Goal: Task Accomplishment & Management: Manage account settings

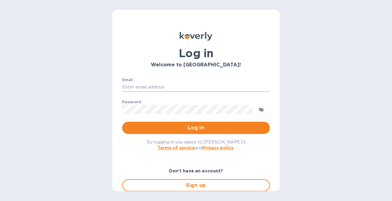
click at [202, 88] on input "Email" at bounding box center [196, 87] width 148 height 9
type input "office@valleyswim.club"
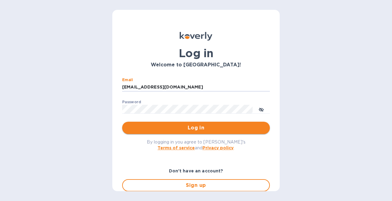
click at [204, 126] on span "Log in" at bounding box center [196, 127] width 138 height 7
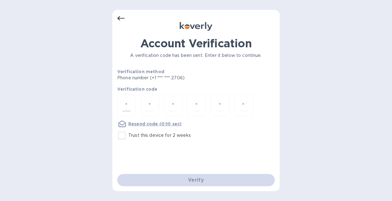
click at [128, 101] on input "number" at bounding box center [126, 105] width 8 height 11
click at [130, 104] on input "number" at bounding box center [126, 105] width 8 height 11
type input "9"
type input "5"
type input "4"
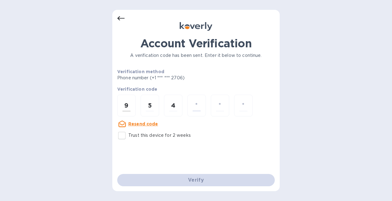
type input "0"
type input "6"
type input "1"
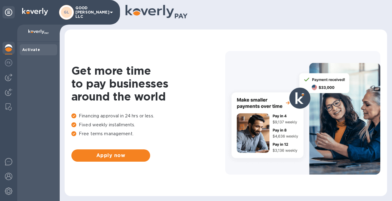
click at [107, 12] on div "GL GOOD [PERSON_NAME] LLC" at bounding box center [87, 12] width 56 height 15
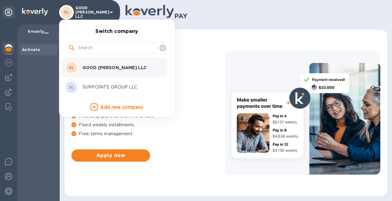
click at [182, 84] on div at bounding box center [196, 100] width 392 height 201
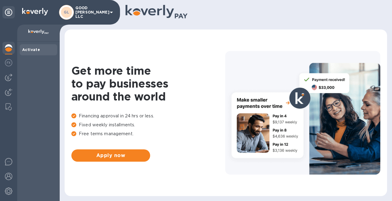
click at [106, 11] on div "GL GOOD [PERSON_NAME] LLC" at bounding box center [87, 12] width 56 height 15
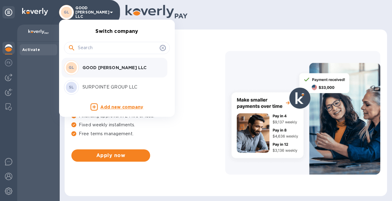
click at [197, 19] on div at bounding box center [196, 100] width 392 height 201
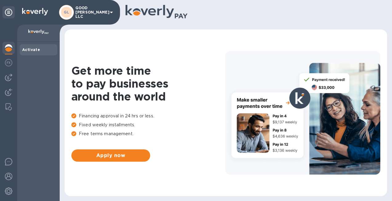
click at [101, 14] on p "GOOD [PERSON_NAME] LLC" at bounding box center [90, 12] width 31 height 13
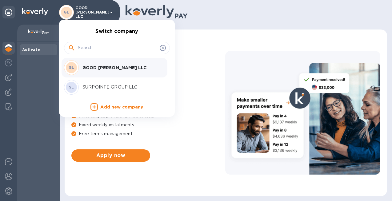
click at [139, 89] on p "SURPOINTE GROUP LLC" at bounding box center [121, 87] width 78 height 6
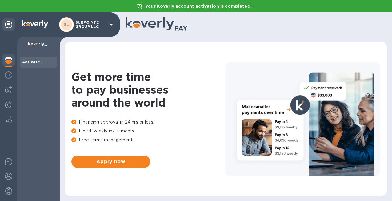
click at [101, 27] on p "SURPOINTE GROUP LLC" at bounding box center [90, 24] width 31 height 9
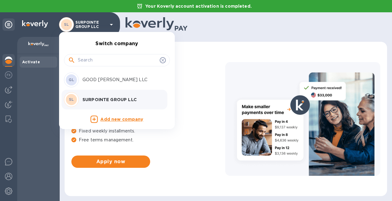
click at [120, 83] on div "GL GOOD BOYES LLC" at bounding box center [112, 80] width 96 height 15
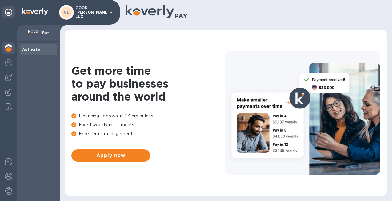
click at [100, 12] on p "GOOD [PERSON_NAME] LLC" at bounding box center [90, 12] width 31 height 13
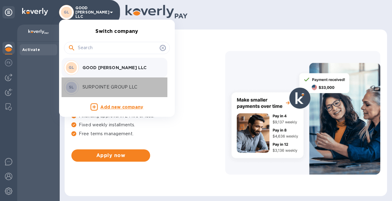
click at [112, 79] on li "SL SURPOINTE GROUP LLC" at bounding box center [115, 88] width 106 height 20
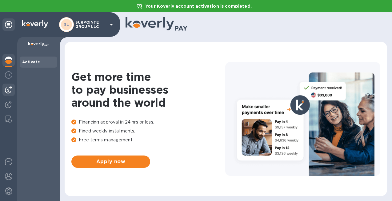
click at [9, 89] on img at bounding box center [8, 89] width 7 height 7
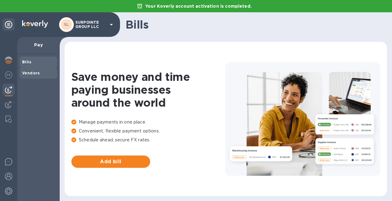
click at [31, 72] on b "Vendors" at bounding box center [31, 73] width 18 height 5
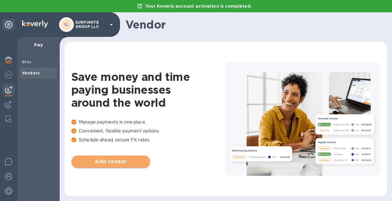
click at [102, 162] on span "Add vendor" at bounding box center [110, 161] width 69 height 7
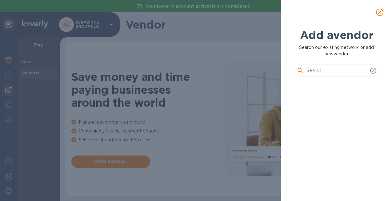
scroll to position [98, 90]
click at [321, 73] on input "text" at bounding box center [336, 70] width 61 height 9
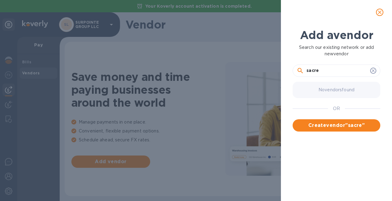
type input "sacre"
click at [377, 14] on icon "close" at bounding box center [380, 12] width 6 height 6
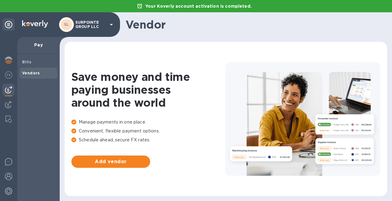
click at [96, 29] on div "SL SURPOINTE GROUP LLC" at bounding box center [87, 24] width 56 height 15
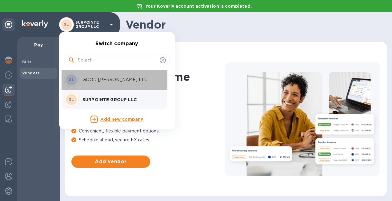
click at [125, 86] on div "GL GOOD BOYES LLC" at bounding box center [112, 80] width 96 height 15
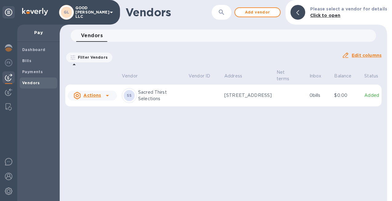
click at [82, 15] on p "GOOD BOYES LLC" at bounding box center [90, 12] width 31 height 13
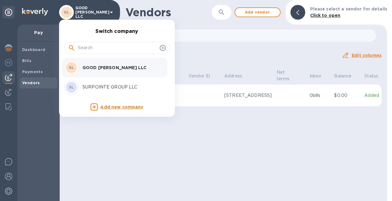
click at [115, 84] on p "SURPOINTE GROUP LLC" at bounding box center [121, 87] width 78 height 6
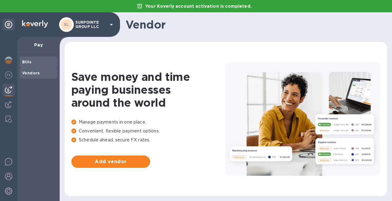
click at [34, 62] on span "Bills" at bounding box center [38, 62] width 33 height 6
click at [34, 71] on b "Vendors" at bounding box center [31, 73] width 18 height 5
click at [11, 75] on img at bounding box center [8, 74] width 7 height 7
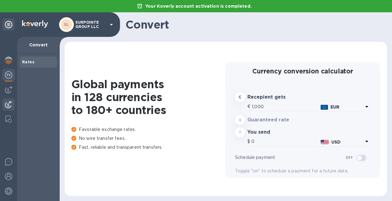
click at [11, 102] on img at bounding box center [8, 104] width 7 height 7
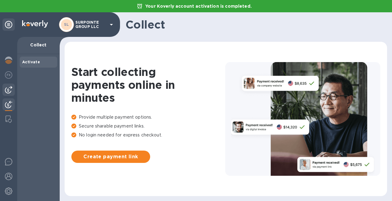
click at [10, 94] on div at bounding box center [8, 90] width 12 height 12
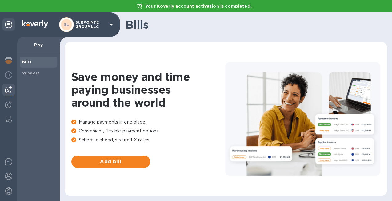
click at [107, 30] on div "SL SURPOINTE GROUP LLC" at bounding box center [87, 24] width 56 height 15
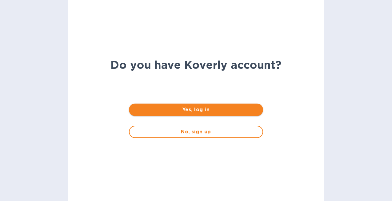
click at [205, 111] on span "Yes, log in" at bounding box center [196, 109] width 124 height 7
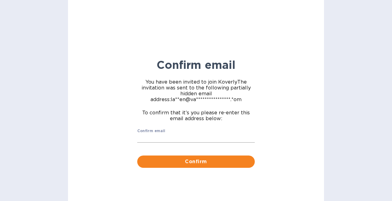
click at [173, 135] on input "Confirm email" at bounding box center [196, 138] width 118 height 9
type input "[EMAIL_ADDRESS][DOMAIN_NAME]"
click at [179, 160] on span "Confirm" at bounding box center [196, 161] width 108 height 7
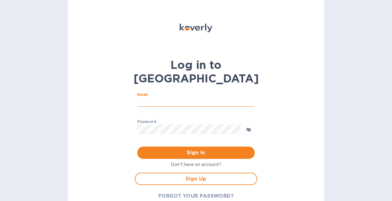
click at [174, 98] on input "Email" at bounding box center [196, 102] width 118 height 9
drag, startPoint x: 194, startPoint y: 88, endPoint x: 125, endPoint y: 86, distance: 68.6
click at [126, 87] on div "Log in to Koverly Email office@valleyswim.club ​ Password ​ Sign in Don't have …" at bounding box center [196, 100] width 256 height 201
type input "l"
click at [280, 128] on div "Log in to Koverly Email ​ Password ​ Sign in Don't have an account? Sign Up FOR…" at bounding box center [196, 100] width 256 height 201
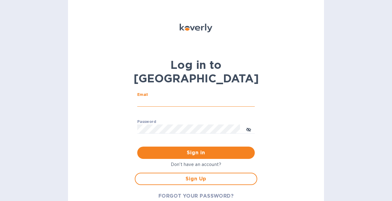
click at [171, 98] on input "Email" at bounding box center [196, 102] width 118 height 9
type input "[EMAIL_ADDRESS][DOMAIN_NAME]"
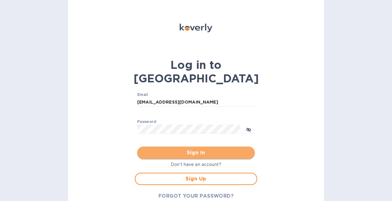
click at [197, 149] on span "Sign in" at bounding box center [196, 152] width 108 height 7
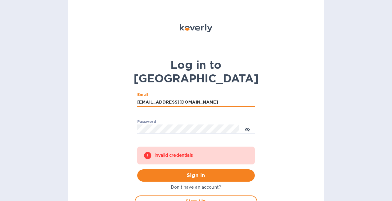
click at [223, 98] on input "[EMAIL_ADDRESS][DOMAIN_NAME]" at bounding box center [196, 102] width 118 height 9
drag, startPoint x: 225, startPoint y: 89, endPoint x: 81, endPoint y: 87, distance: 143.4
click at [87, 88] on div "Log in to Koverly Email lauren@valleybarandbottle.com ​ Password ​ Invalid cred…" at bounding box center [196, 100] width 256 height 201
click at [77, 113] on div "Log in to Koverly Email ​ Password ​ Invalid credentials Sign in Don't have an …" at bounding box center [196, 100] width 256 height 201
click at [150, 98] on input "Email" at bounding box center [196, 102] width 118 height 9
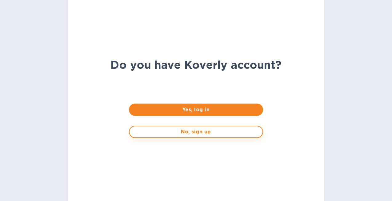
click at [219, 133] on span "No, sign up" at bounding box center [195, 131] width 123 height 7
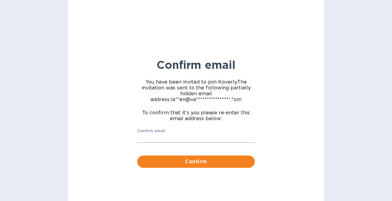
click at [162, 142] on input "Confirm email" at bounding box center [196, 138] width 118 height 9
type input "[EMAIL_ADDRESS][DOMAIN_NAME]"
click at [190, 164] on span "Confirm" at bounding box center [196, 161] width 108 height 7
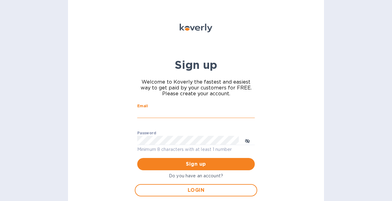
click at [153, 114] on input "Email" at bounding box center [196, 113] width 118 height 9
type input "[EMAIL_ADDRESS][DOMAIN_NAME]"
click at [114, 125] on div "Sign up Welcome to Koverly the fastest and easiest way to get paid by your cust…" at bounding box center [196, 100] width 256 height 201
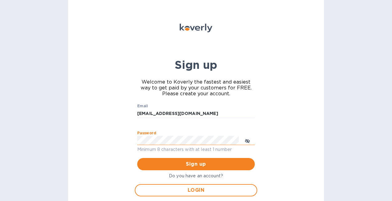
click at [247, 140] on icon "toggle password visibility" at bounding box center [247, 141] width 5 height 3
click at [266, 133] on div "Sign up Welcome to Koverly the fastest and easiest way to get paid by your cust…" at bounding box center [196, 100] width 256 height 201
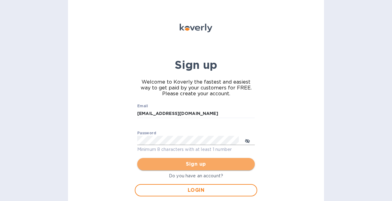
click at [198, 163] on span "Sign up" at bounding box center [196, 164] width 108 height 7
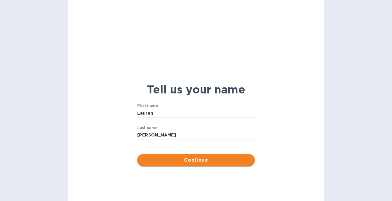
click at [221, 161] on span "Continue" at bounding box center [196, 160] width 108 height 7
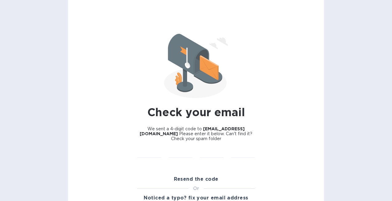
scroll to position [7, 0]
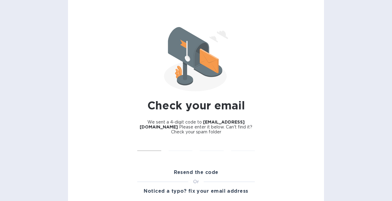
click at [156, 146] on input "text" at bounding box center [149, 146] width 24 height 9
paste input "5536"
click at [147, 139] on div "6 ​" at bounding box center [149, 150] width 31 height 25
click at [146, 143] on input "6" at bounding box center [149, 146] width 24 height 9
type input "6"
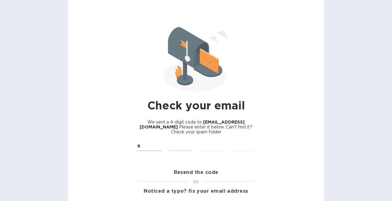
type input "5"
click at [147, 147] on input "6" at bounding box center [149, 146] width 24 height 9
type input "5"
click at [154, 147] on input "text" at bounding box center [149, 146] width 24 height 9
type input "5"
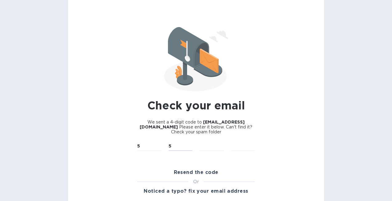
click at [225, 142] on div "​" at bounding box center [211, 150] width 31 height 25
click at [217, 145] on input "text" at bounding box center [212, 146] width 24 height 9
type input "3"
type input "6"
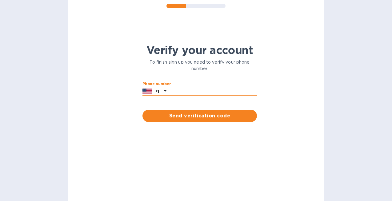
click at [207, 94] on input "text" at bounding box center [213, 91] width 88 height 9
type input "7073282706"
click at [209, 120] on button "Send verification code" at bounding box center [199, 116] width 114 height 12
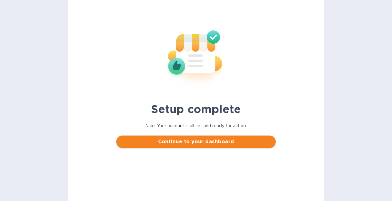
click at [219, 145] on span "Continue to your dashboard" at bounding box center [195, 141] width 149 height 7
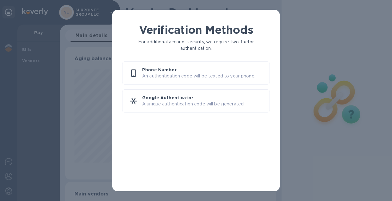
scroll to position [133, 208]
click at [202, 73] on p "An authentication code will be texted to your phone." at bounding box center [203, 76] width 122 height 6
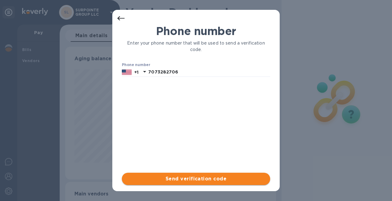
click at [227, 182] on span "Send verification code" at bounding box center [196, 178] width 138 height 7
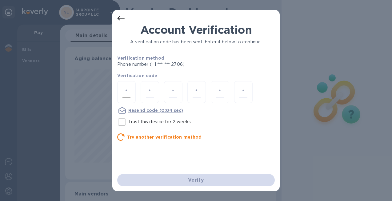
click at [134, 94] on div at bounding box center [126, 92] width 18 height 22
type input "8"
type input "2"
type input "1"
type input "4"
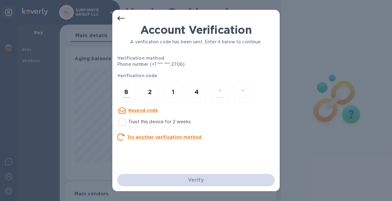
type input "4"
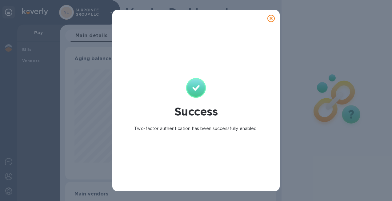
click at [274, 17] on icon at bounding box center [270, 18] width 7 height 7
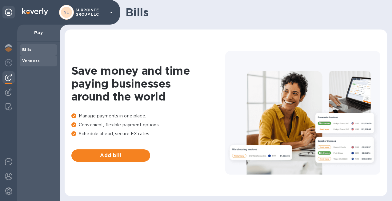
click at [32, 55] on div "Vendors" at bounding box center [39, 60] width 38 height 11
click at [10, 61] on img at bounding box center [8, 62] width 7 height 7
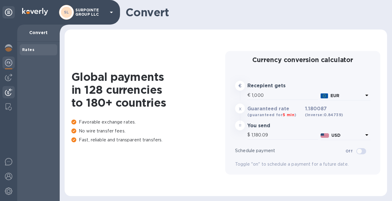
click at [10, 94] on img at bounding box center [8, 92] width 7 height 7
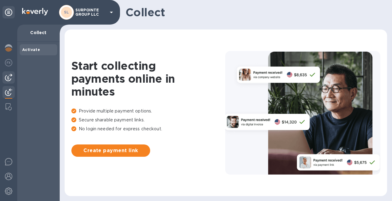
click at [7, 82] on div at bounding box center [8, 77] width 12 height 12
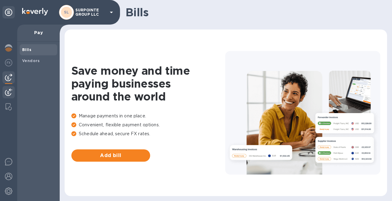
click at [8, 94] on img at bounding box center [8, 92] width 7 height 7
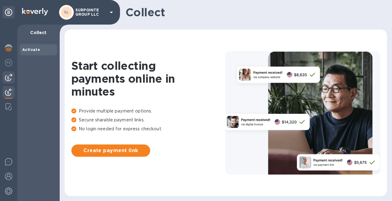
click at [12, 80] on img at bounding box center [8, 77] width 7 height 7
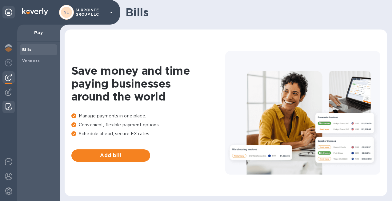
click at [10, 106] on img at bounding box center [9, 106] width 6 height 7
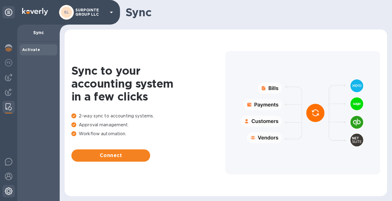
click at [9, 194] on img at bounding box center [8, 191] width 7 height 7
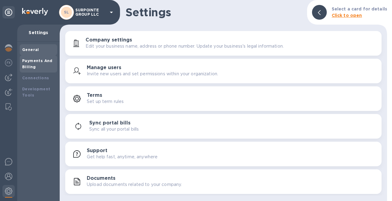
click at [26, 65] on b "Payments And Billing" at bounding box center [37, 63] width 30 height 11
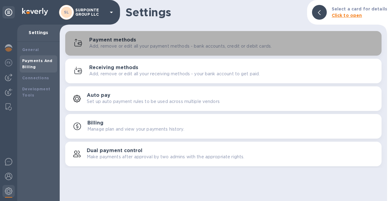
click at [137, 41] on div "Payment methods Add, remove or edit all your payment methods - bank accounts, c…" at bounding box center [232, 43] width 287 height 12
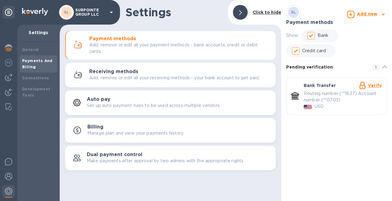
click at [373, 84] on link "Verify" at bounding box center [375, 85] width 14 height 5
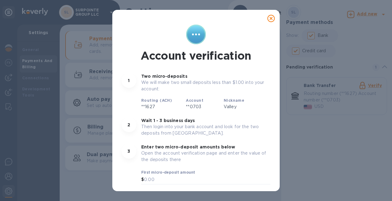
click at [268, 19] on icon at bounding box center [270, 18] width 7 height 7
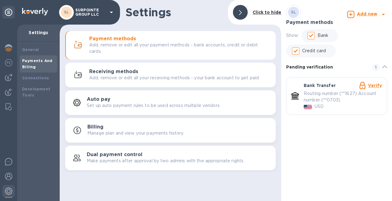
click at [383, 65] on span "default-method" at bounding box center [384, 67] width 5 height 7
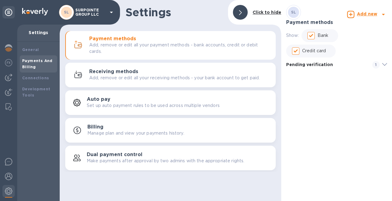
click at [383, 65] on icon "default-method" at bounding box center [384, 64] width 5 height 3
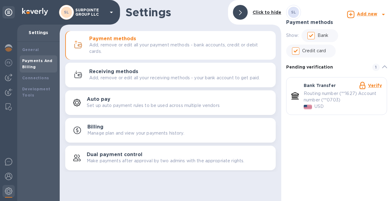
click at [366, 15] on b "Add new" at bounding box center [367, 13] width 20 height 5
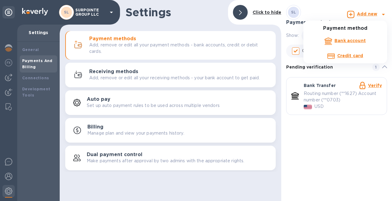
click at [339, 38] on b "Bank account" at bounding box center [349, 40] width 31 height 5
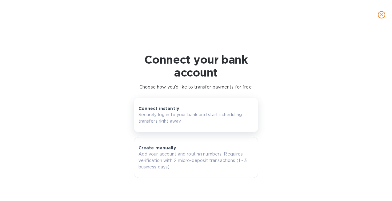
click at [204, 127] on button "Connect instantly Securely log in to your bank and start scheduling transfers r…" at bounding box center [196, 115] width 125 height 34
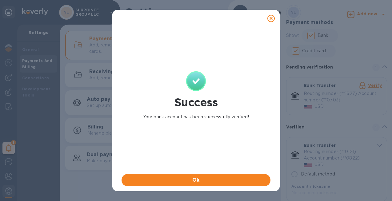
click at [214, 174] on div "Ok" at bounding box center [195, 180] width 151 height 15
click at [214, 178] on span "Ok" at bounding box center [195, 180] width 139 height 7
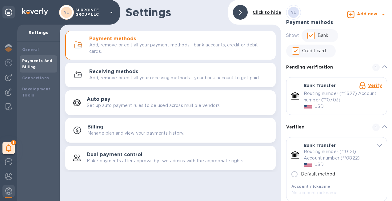
scroll to position [12, 0]
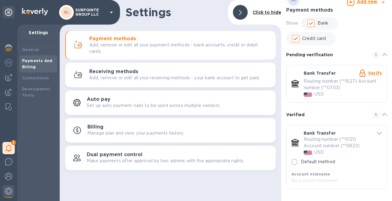
click at [297, 161] on input "Default method" at bounding box center [294, 162] width 13 height 13
radio input "true"
click at [323, 184] on div "Bank Transfer Routing number (**0121) Account number (**0822) USD Default metho…" at bounding box center [336, 157] width 100 height 64
click at [323, 181] on p "No account nickname" at bounding box center [332, 181] width 83 height 6
click at [343, 181] on p "No account nickname" at bounding box center [332, 181] width 83 height 6
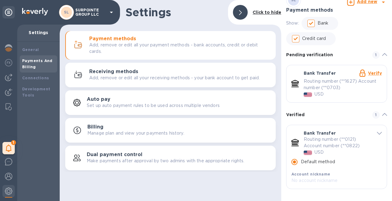
scroll to position [0, 0]
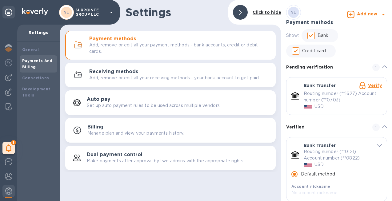
click at [258, 12] on b "Click to hide" at bounding box center [267, 12] width 29 height 5
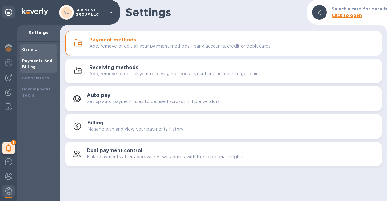
click at [29, 51] on b "General" at bounding box center [30, 49] width 17 height 5
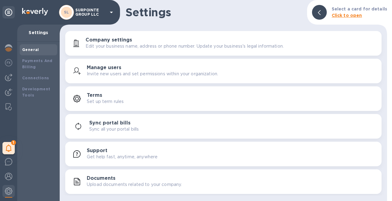
click at [144, 40] on div "Company settings Edit your business name, address or phone number. Update your …" at bounding box center [231, 43] width 291 height 12
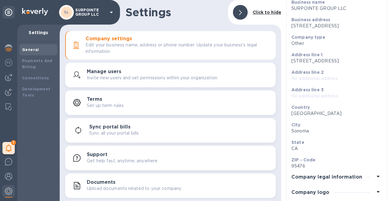
scroll to position [62, 0]
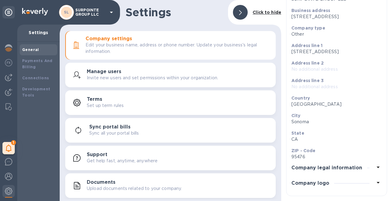
click at [140, 76] on p "Invite new users and set permissions within your organization." at bounding box center [152, 78] width 131 height 6
